Goal: Use online tool/utility: Utilize a website feature to perform a specific function

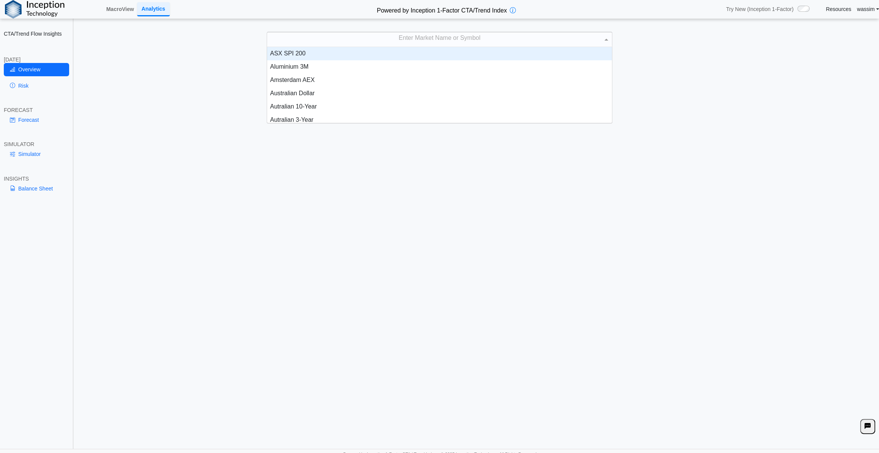
click at [395, 43] on div "Enter Market Name or Symbol" at bounding box center [439, 39] width 345 height 14
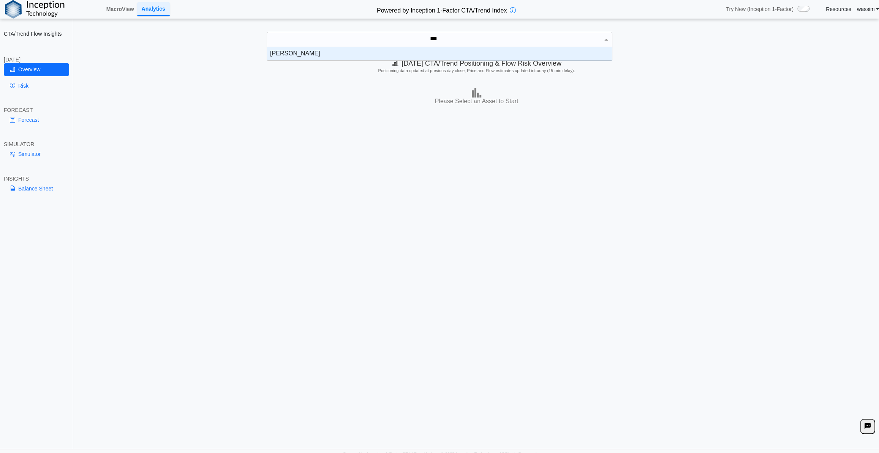
scroll to position [8, 339]
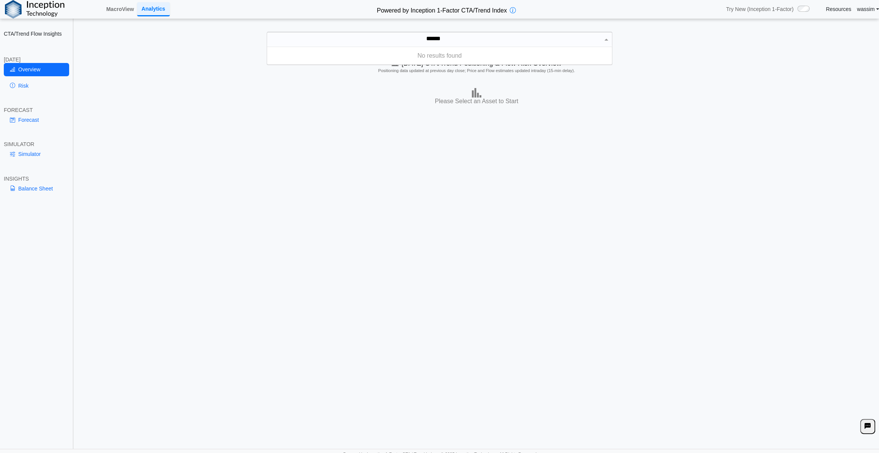
type input "*****"
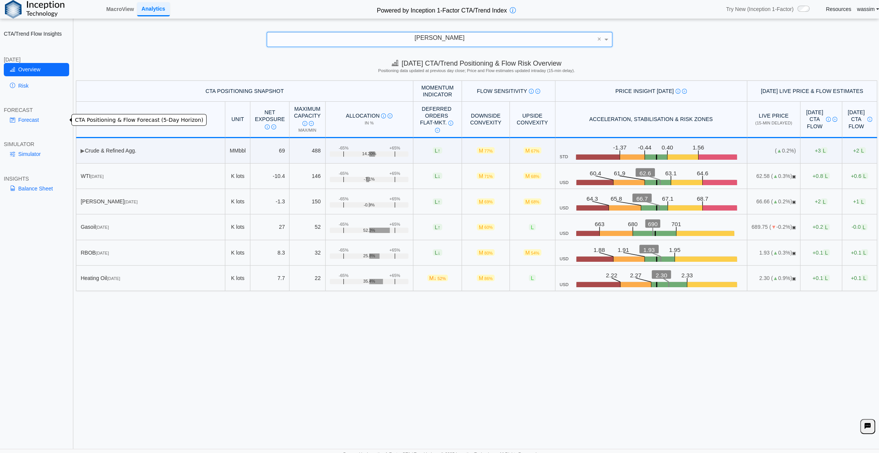
click at [37, 117] on link "Forecast" at bounding box center [36, 120] width 65 height 13
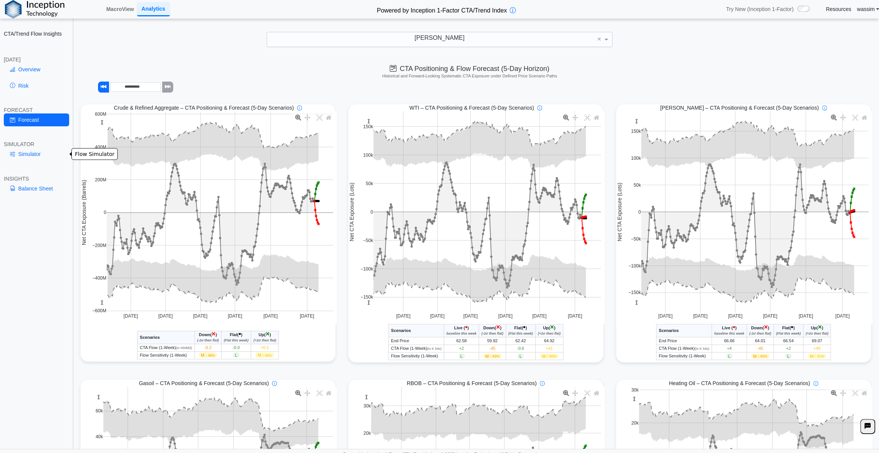
click at [31, 156] on link "Simulator" at bounding box center [36, 154] width 65 height 13
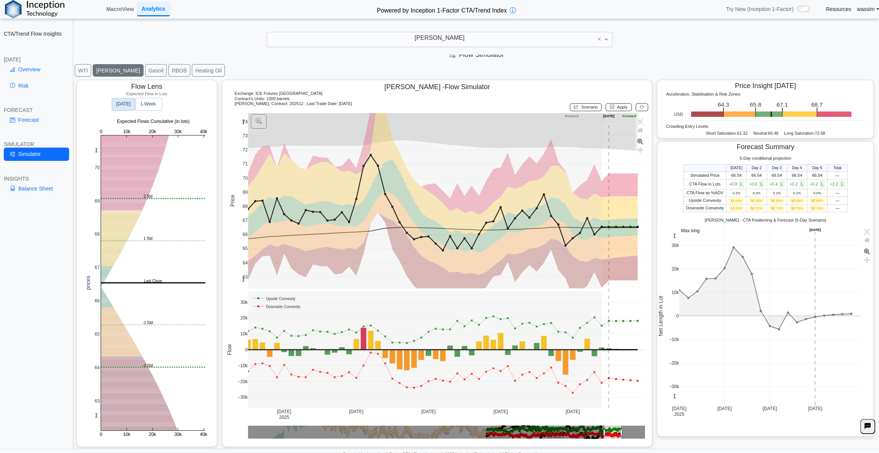
scroll to position [5, 0]
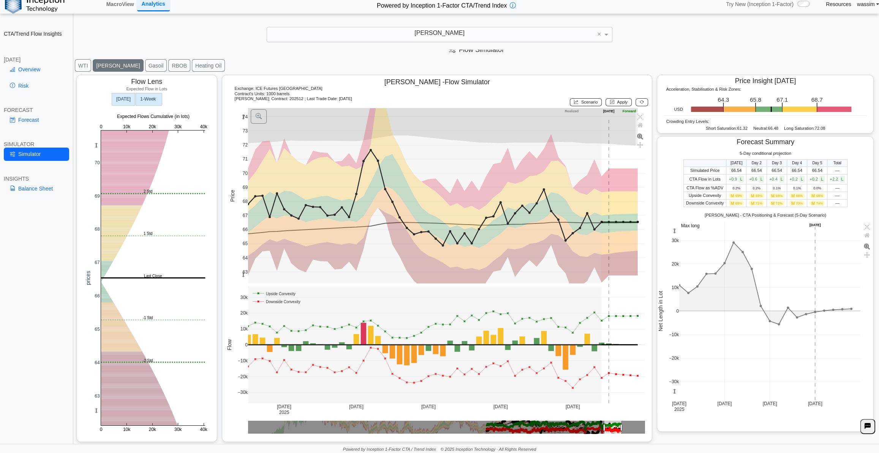
click at [146, 96] on text "1‑Week" at bounding box center [148, 98] width 16 height 5
